Goal: Transaction & Acquisition: Book appointment/travel/reservation

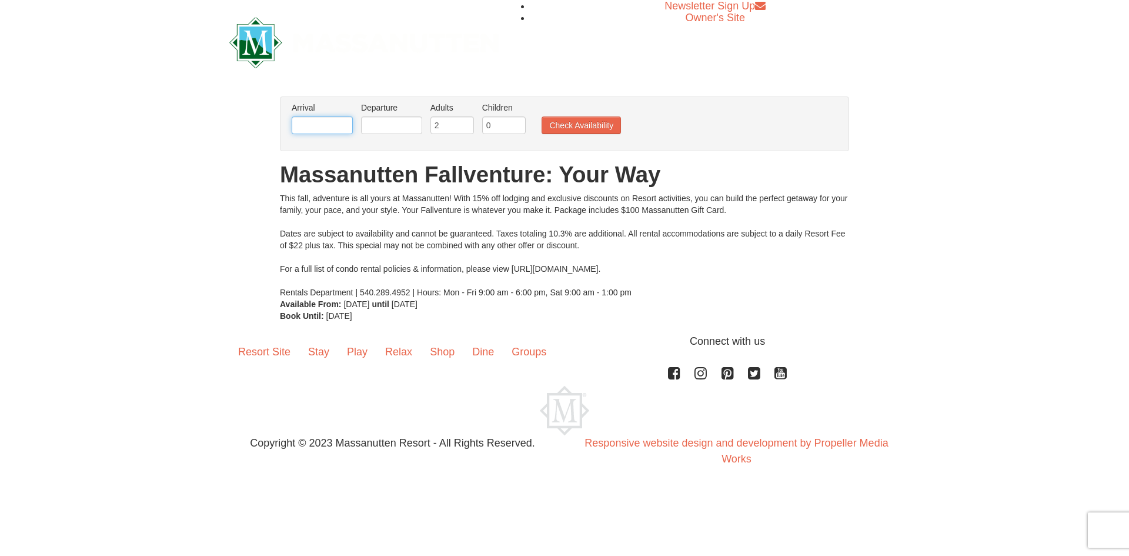
click at [315, 119] on input "text" at bounding box center [322, 125] width 61 height 18
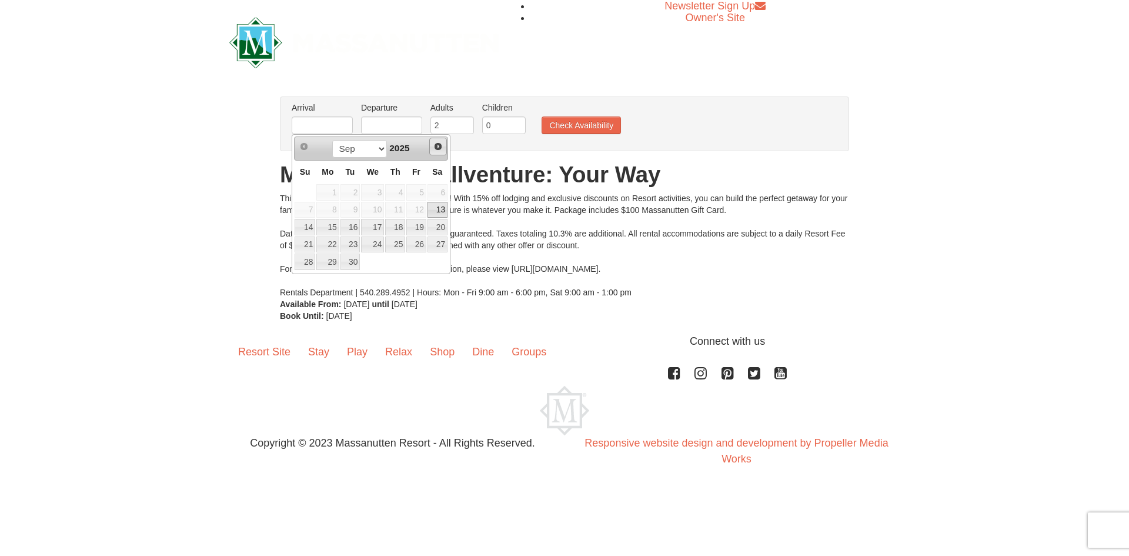
click at [436, 147] on span "Next" at bounding box center [437, 146] width 9 height 9
click at [420, 227] on link "17" at bounding box center [416, 227] width 20 height 16
type input "[DATE]"
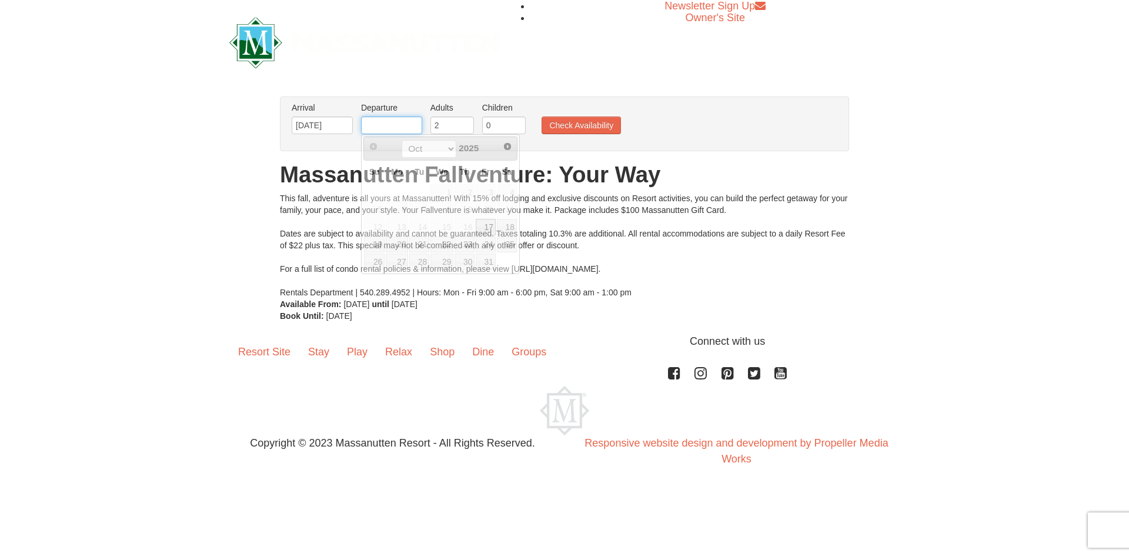
click at [392, 125] on input "text" at bounding box center [391, 125] width 61 height 18
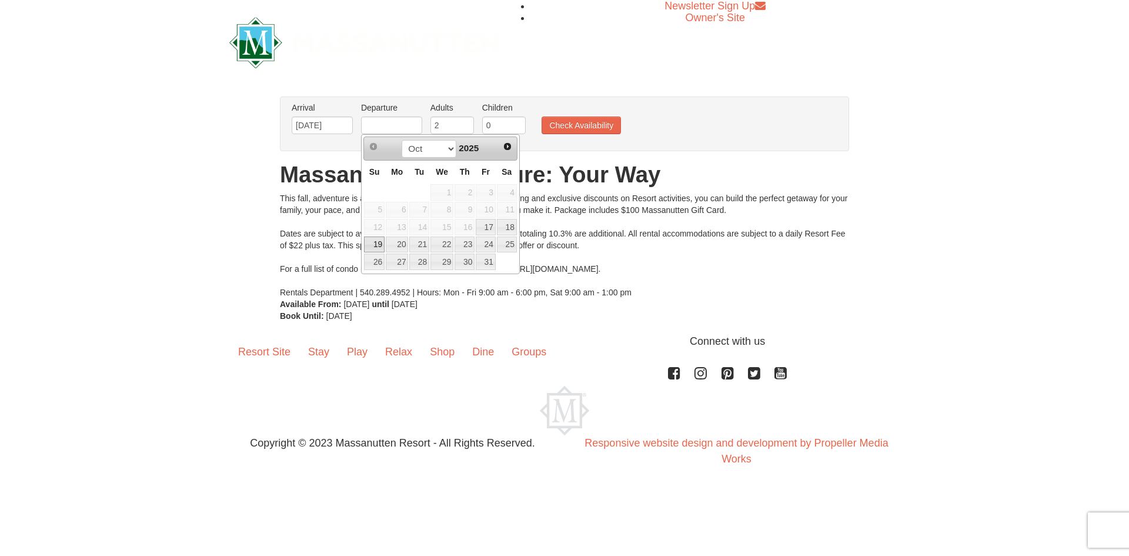
click at [369, 239] on link "19" at bounding box center [374, 244] width 21 height 16
type input "[DATE]"
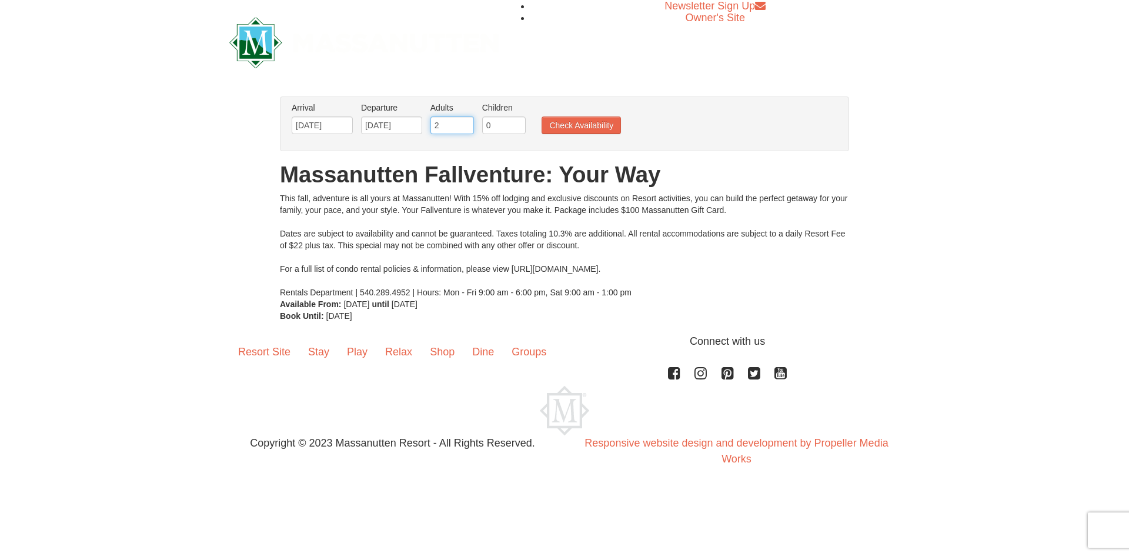
click at [453, 119] on input "2" at bounding box center [452, 125] width 44 height 18
click at [464, 122] on input "3" at bounding box center [452, 125] width 44 height 18
click at [465, 132] on input "3" at bounding box center [452, 125] width 44 height 18
type input "2"
click at [468, 129] on input "2" at bounding box center [452, 125] width 44 height 18
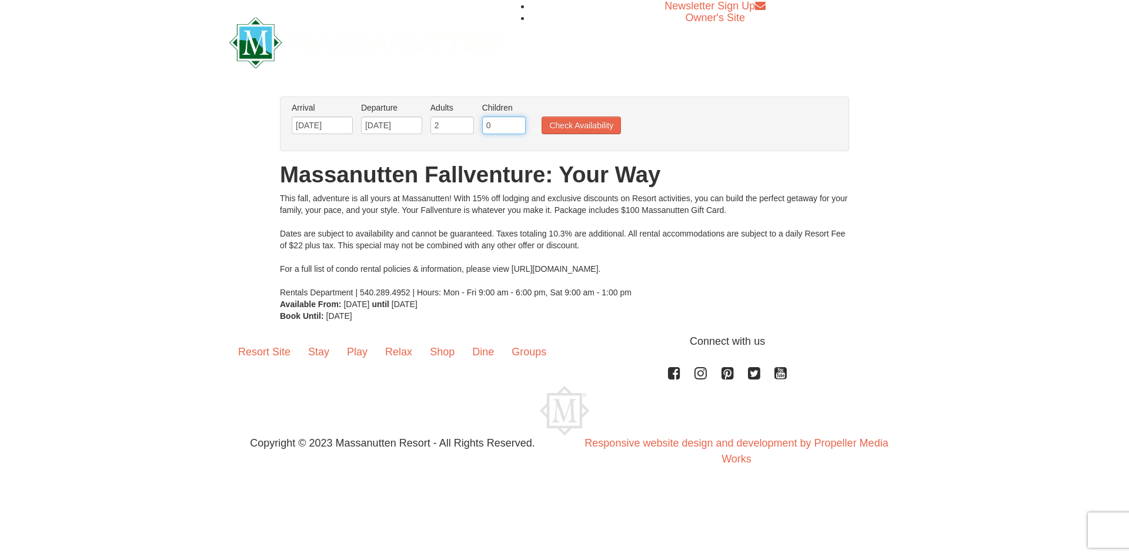
click at [496, 128] on input "0" at bounding box center [504, 125] width 44 height 18
click at [517, 120] on input "1" at bounding box center [504, 125] width 44 height 18
type input "2"
click at [517, 120] on input "2" at bounding box center [504, 125] width 44 height 18
click at [557, 124] on button "Check Availability" at bounding box center [581, 125] width 79 height 18
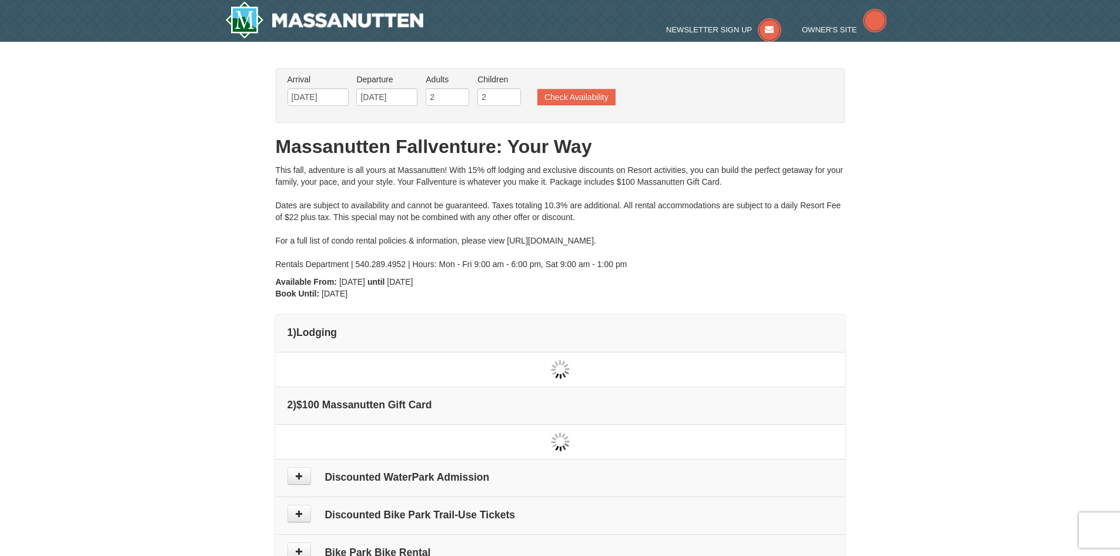
type input "[DATE]"
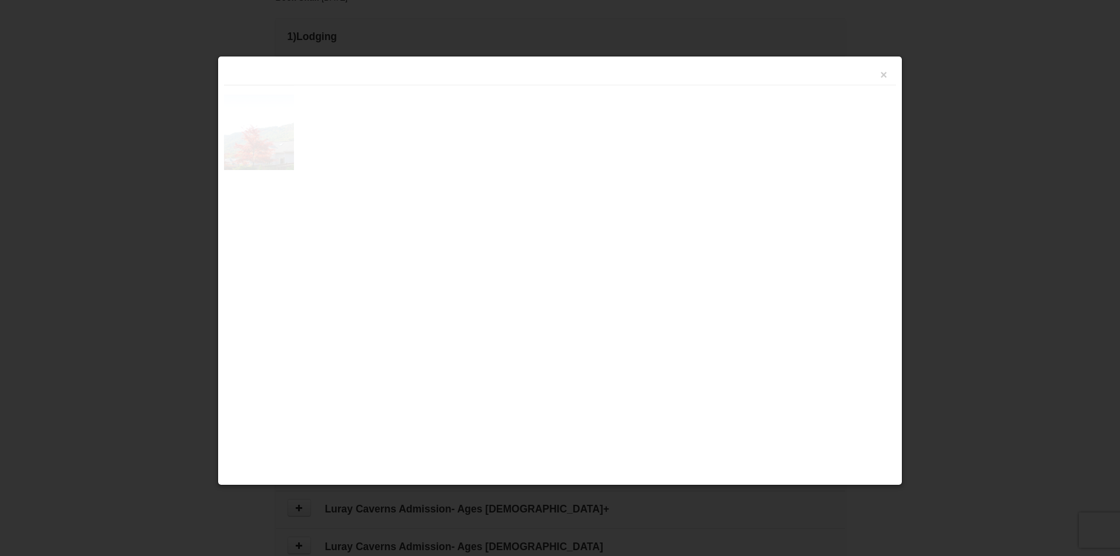
scroll to position [360, 0]
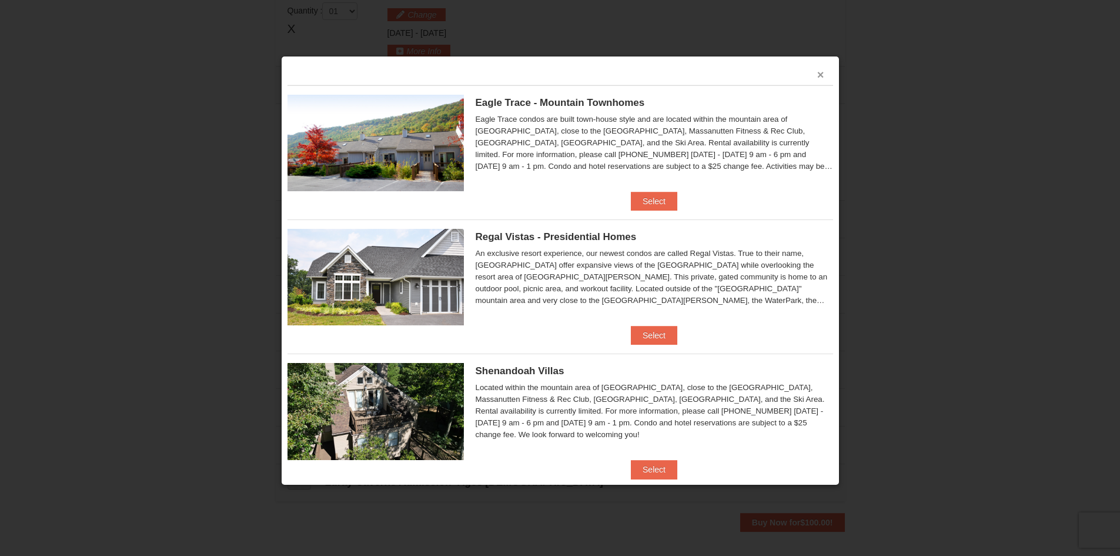
click at [817, 74] on button "×" at bounding box center [820, 75] width 7 height 12
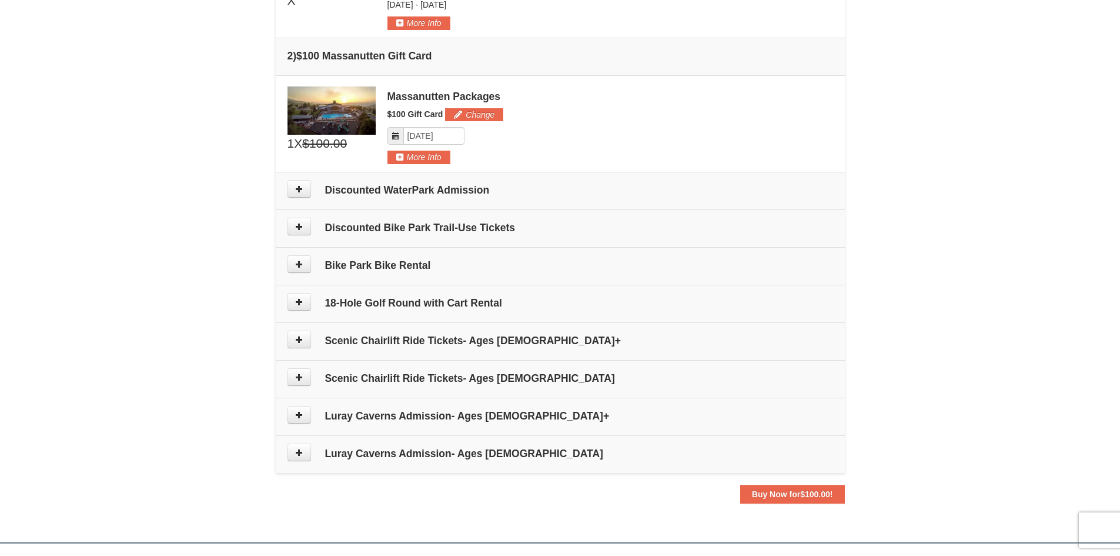
scroll to position [419, 0]
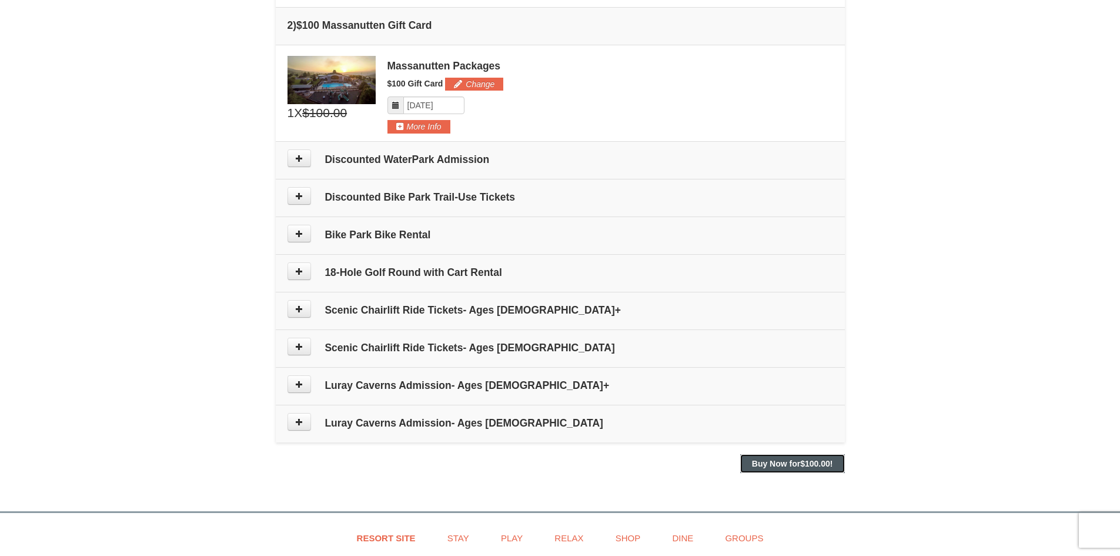
click at [791, 472] on button "Buy Now for $100.00 !" at bounding box center [792, 463] width 105 height 19
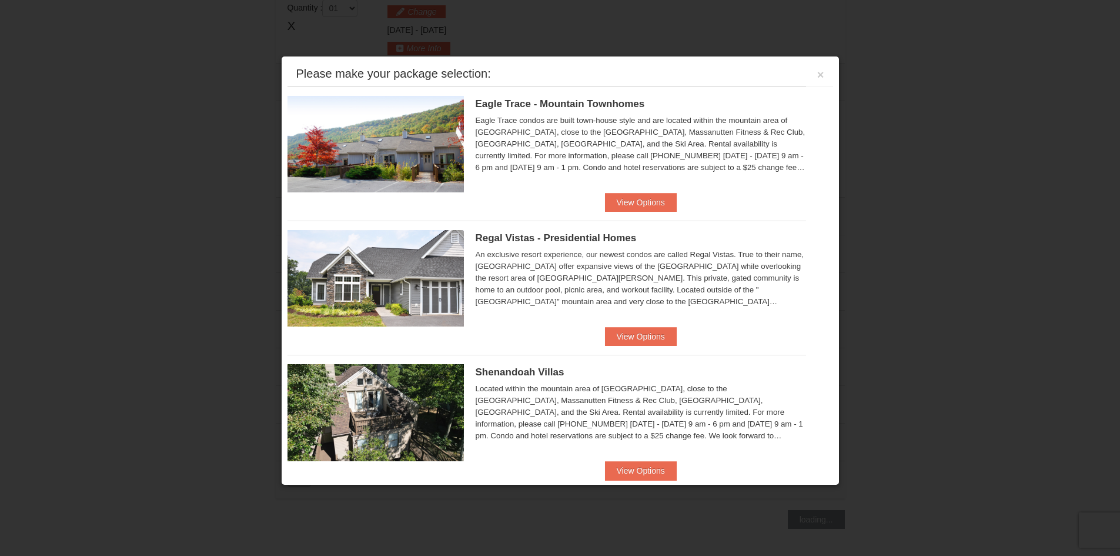
scroll to position [362, 0]
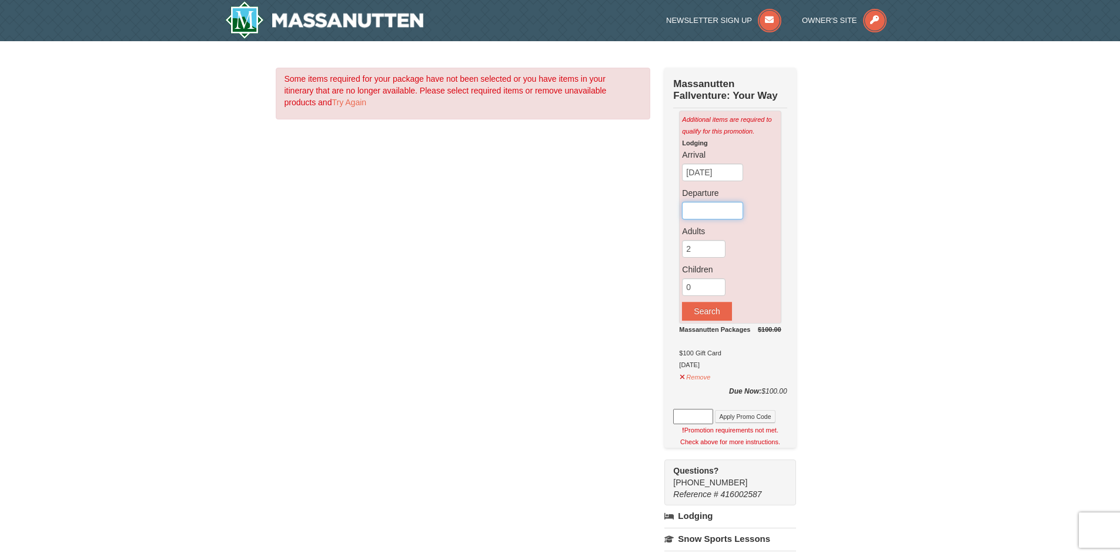
click at [714, 213] on input "text" at bounding box center [712, 211] width 61 height 18
